Goal: Navigation & Orientation: Find specific page/section

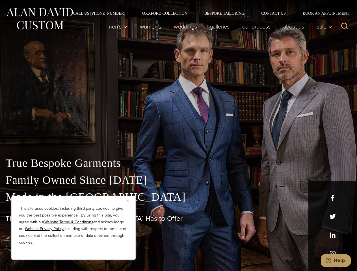
click at [178, 135] on div "True Bespoke Garments Family Owned Since [DATE] Made in [GEOGRAPHIC_DATA] The B…" at bounding box center [178, 198] width 357 height 145
click at [130, 201] on button "Close" at bounding box center [129, 200] width 7 height 7
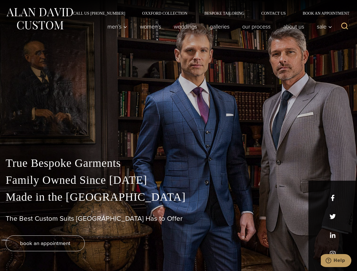
click at [73, 252] on div "True Bespoke Garments Family Owned Since [DATE] Made in [GEOGRAPHIC_DATA] The B…" at bounding box center [178, 213] width 357 height 116
click at [344, 27] on icon "Search" at bounding box center [344, 26] width 8 height 8
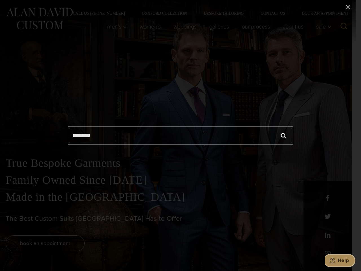
click at [336, 261] on icon "Help" at bounding box center [333, 261] width 6 height 6
